Goal: Task Accomplishment & Management: Manage account settings

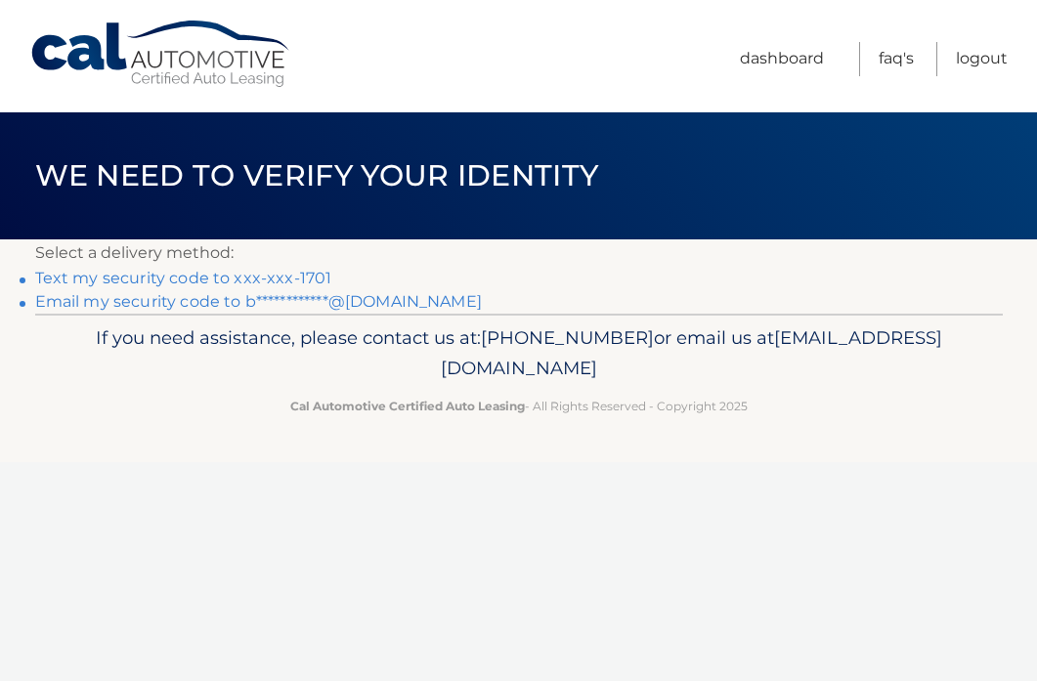
click at [316, 275] on link "Text my security code to xxx-xxx-1701" at bounding box center [183, 278] width 297 height 19
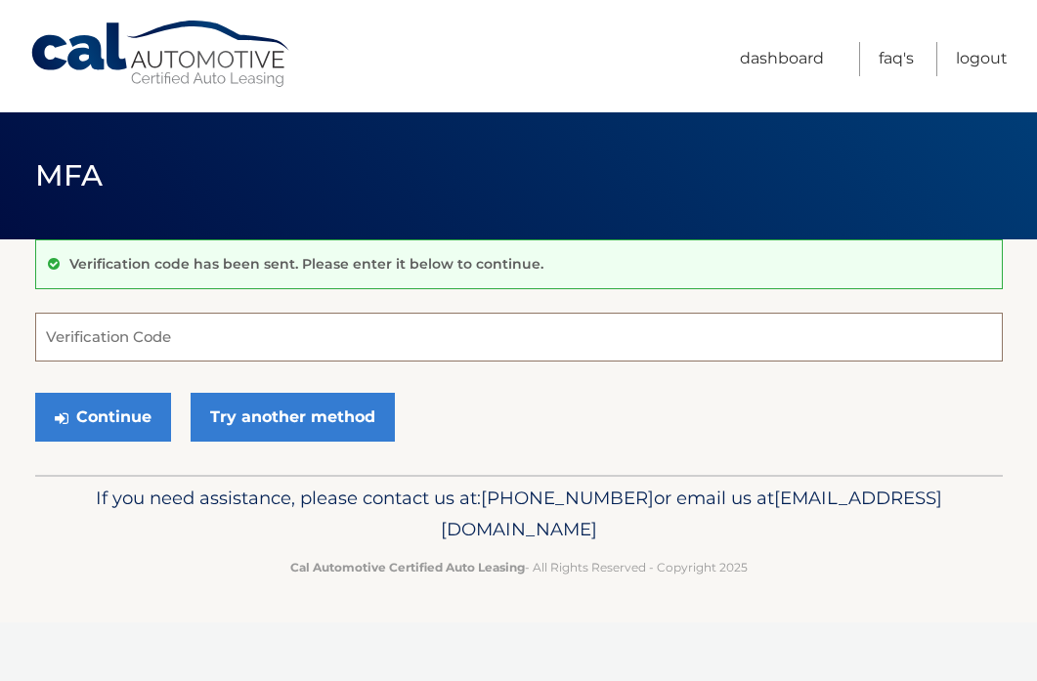
click at [132, 334] on input "Verification Code" at bounding box center [518, 337] width 967 height 49
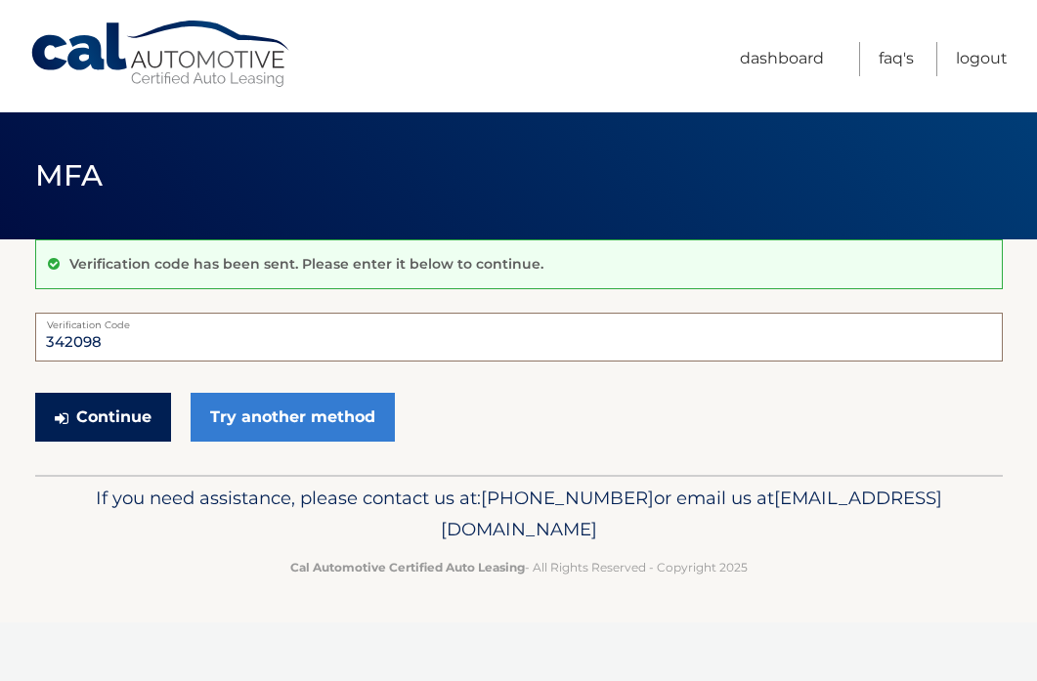
type input "342098"
click at [110, 421] on button "Continue" at bounding box center [103, 417] width 136 height 49
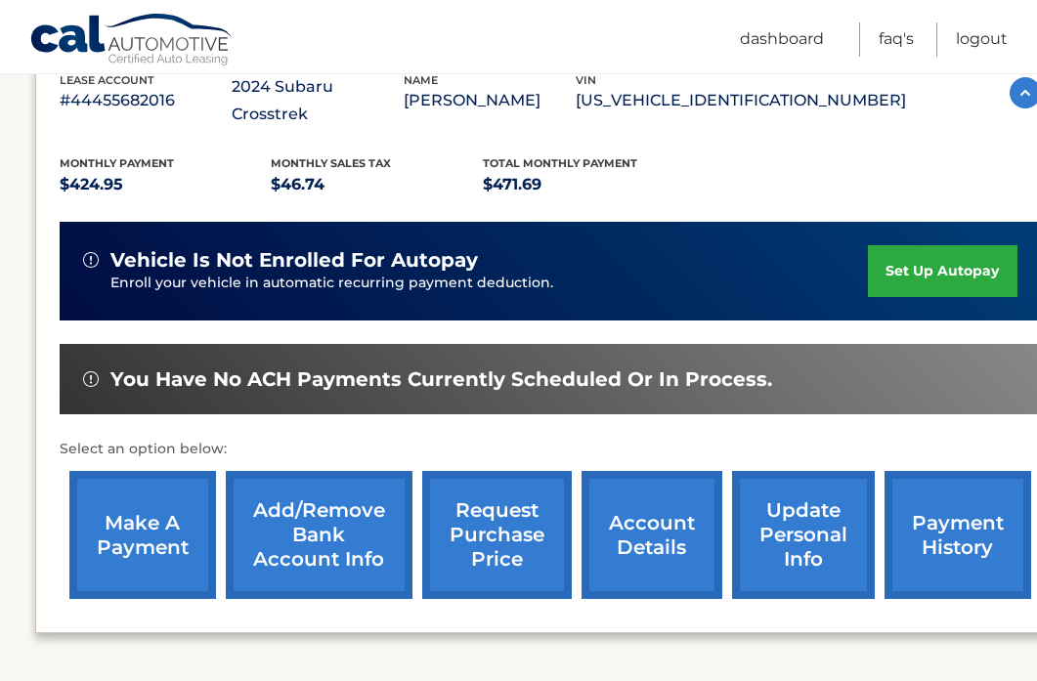
scroll to position [373, 0]
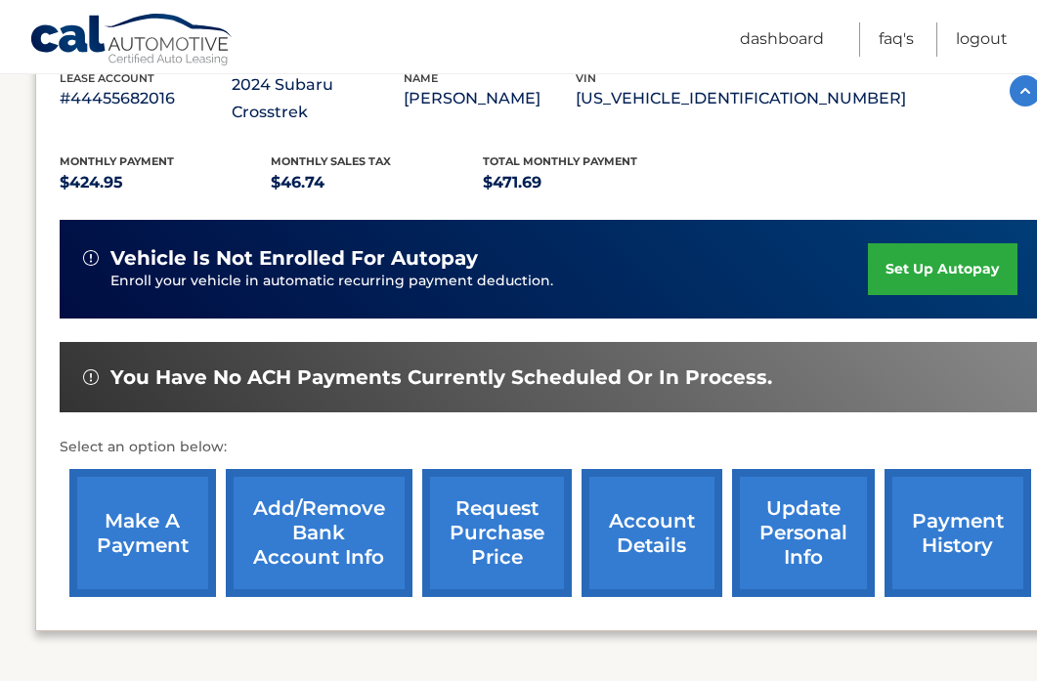
click at [144, 512] on link "make a payment" at bounding box center [142, 533] width 147 height 128
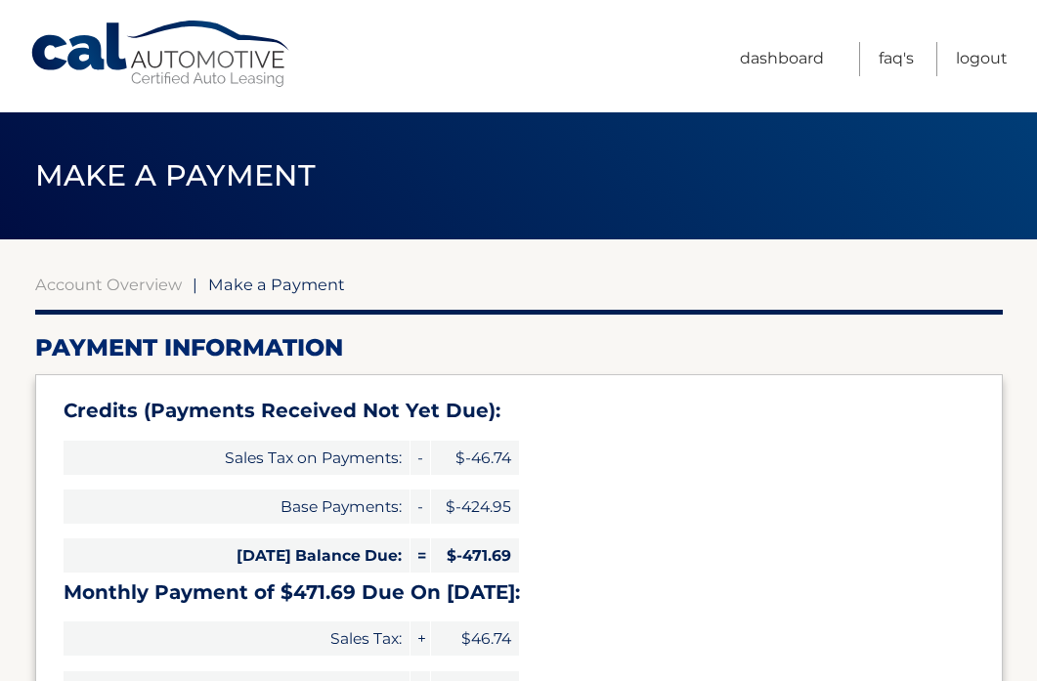
select select "MDNjYWNmMTAtNjYwMi00M2U3LWIxMTEtY2IxMTY3OTA3MjU5"
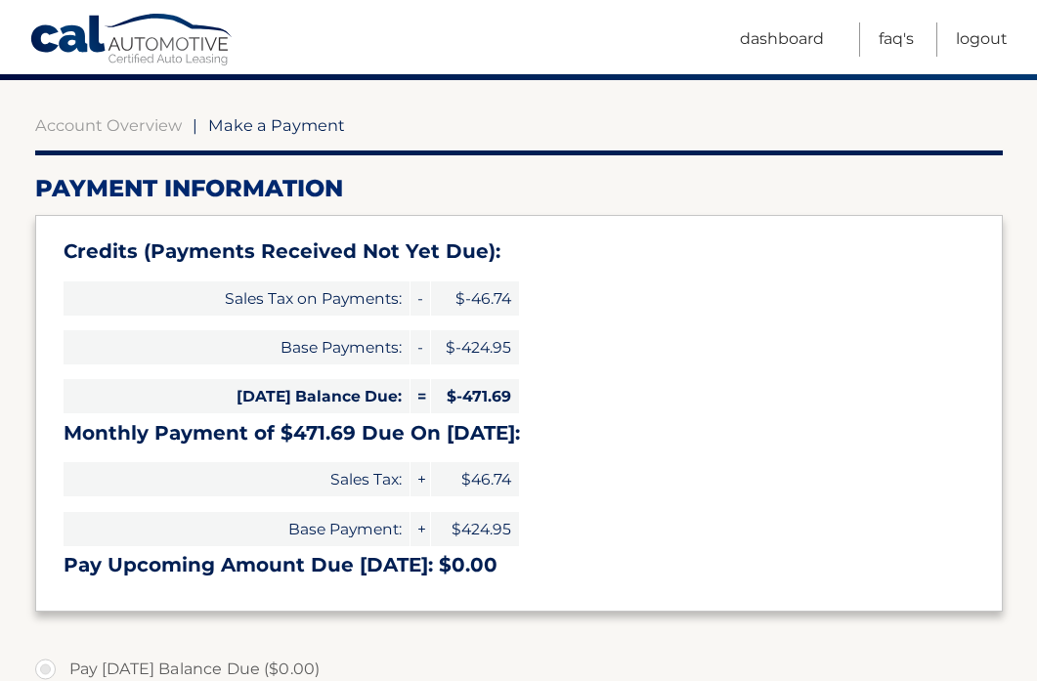
scroll to position [156, 0]
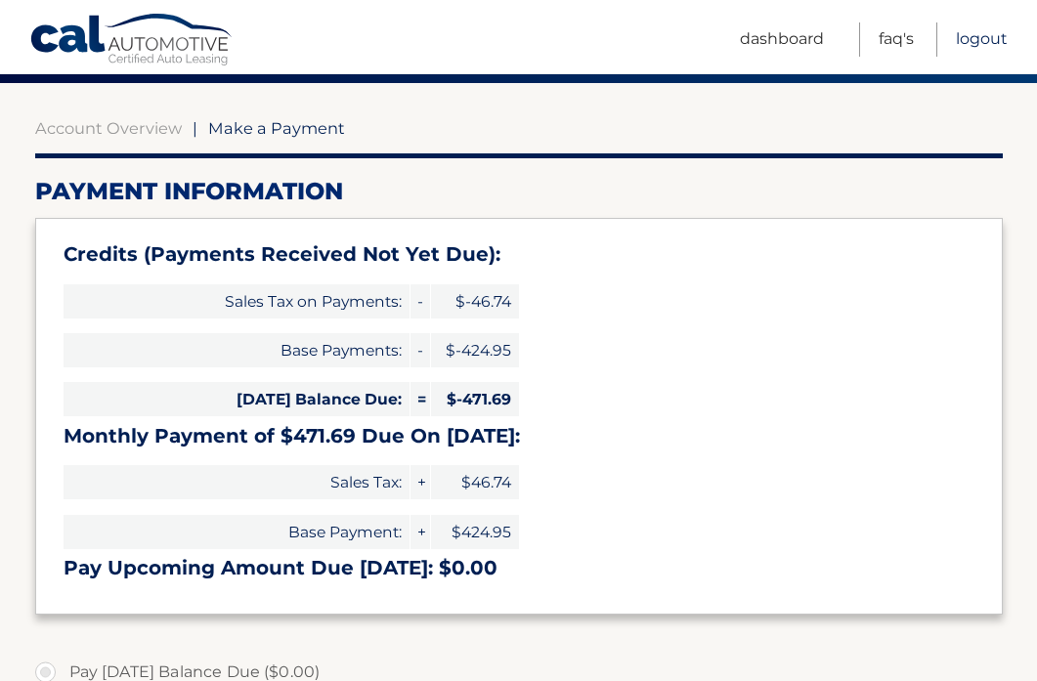
click at [1004, 41] on link "Logout" at bounding box center [982, 39] width 52 height 34
